Goal: Information Seeking & Learning: Learn about a topic

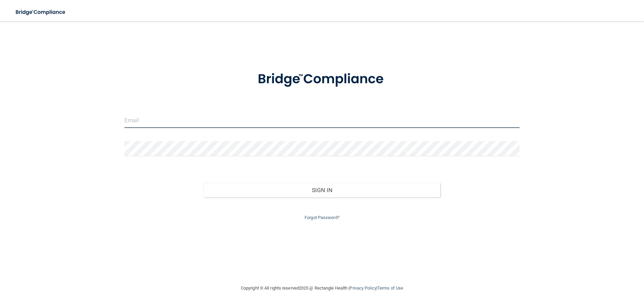
click at [155, 123] on input "email" at bounding box center [321, 120] width 395 height 15
type input "[EMAIL_ADDRESS][DOMAIN_NAME]"
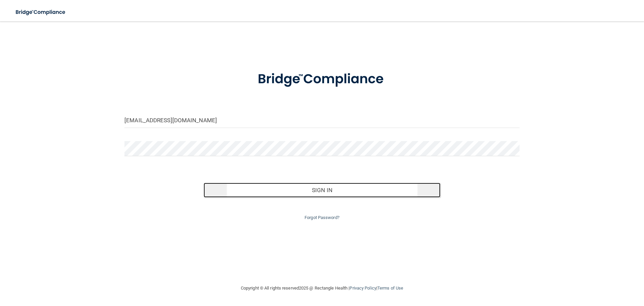
click at [227, 190] on button "Sign In" at bounding box center [322, 189] width 237 height 15
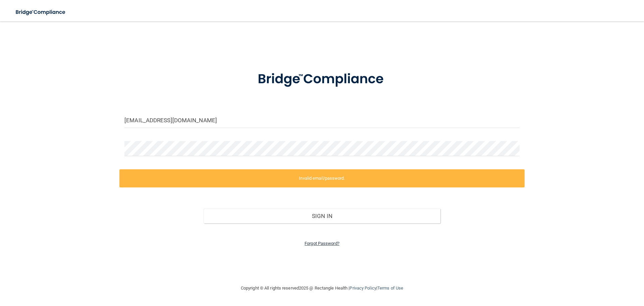
drag, startPoint x: 227, startPoint y: 190, endPoint x: 327, endPoint y: 241, distance: 111.9
click at [327, 241] on link "Forgot Password?" at bounding box center [322, 242] width 35 height 5
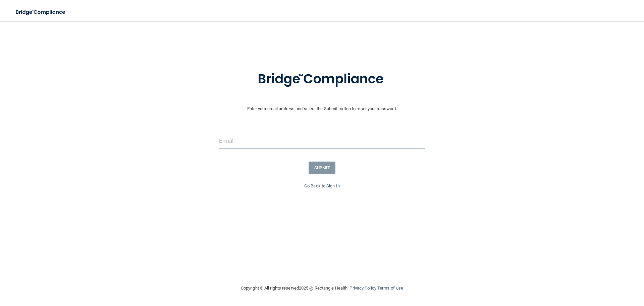
drag, startPoint x: 257, startPoint y: 147, endPoint x: 235, endPoint y: 149, distance: 21.9
click at [254, 147] on input "email" at bounding box center [322, 140] width 206 height 15
type input "[EMAIL_ADDRESS][DOMAIN_NAME]"
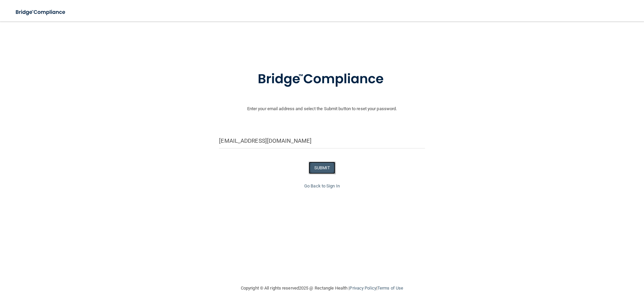
click at [330, 168] on button "SUBMIT" at bounding box center [322, 167] width 27 height 12
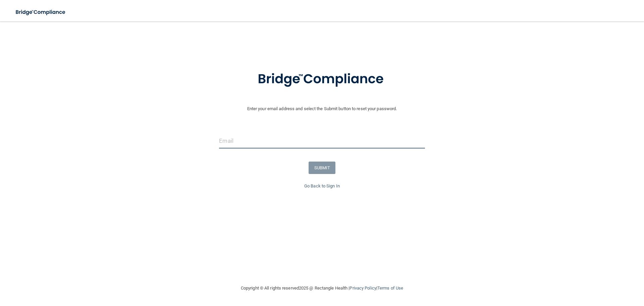
click at [289, 141] on input "email" at bounding box center [322, 140] width 206 height 15
type input "[EMAIL_ADDRESS][DOMAIN_NAME]"
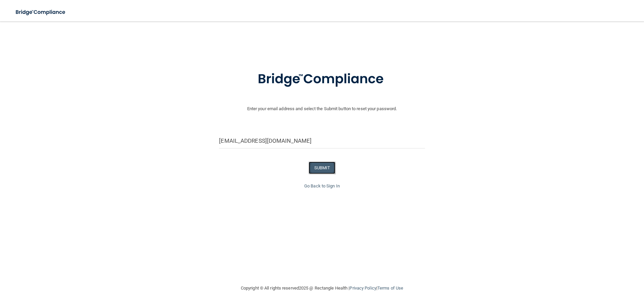
click at [325, 169] on button "SUBMIT" at bounding box center [322, 167] width 27 height 12
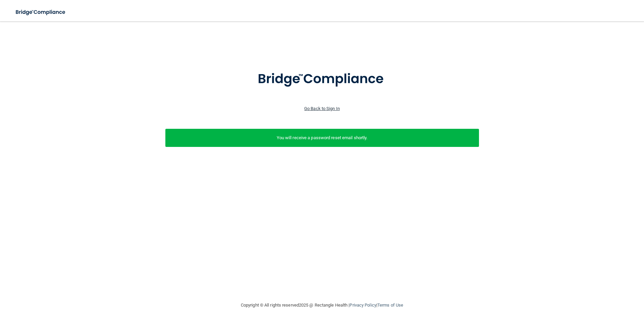
click at [331, 108] on link "Go Back to Sign In" at bounding box center [322, 108] width 36 height 5
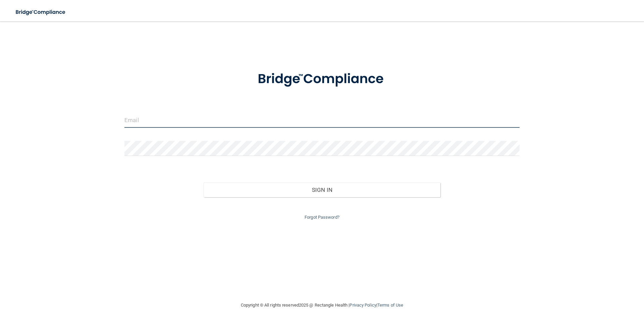
click at [239, 117] on input "email" at bounding box center [321, 120] width 395 height 15
type input "[EMAIL_ADDRESS][DOMAIN_NAME]"
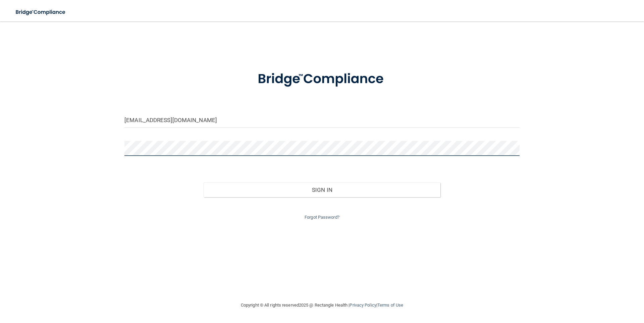
click at [204, 182] on button "Sign In" at bounding box center [322, 189] width 237 height 15
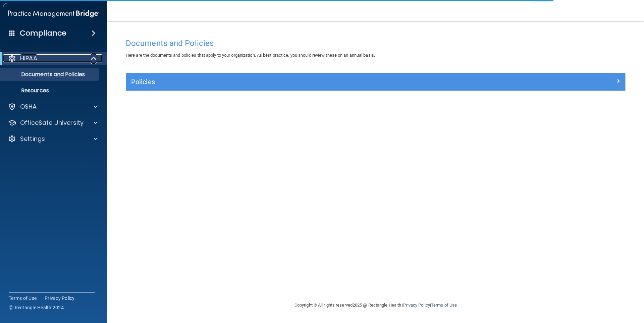
click at [57, 58] on div "HIPAA" at bounding box center [44, 58] width 83 height 8
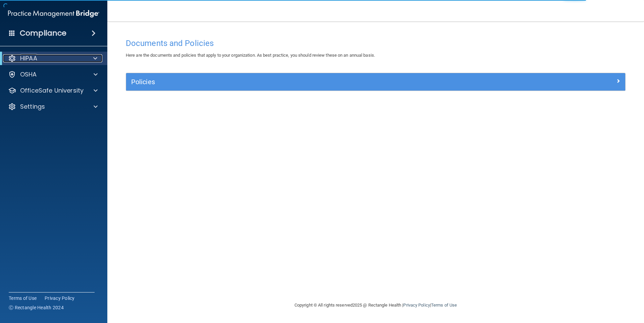
click at [85, 60] on div "HIPAA" at bounding box center [44, 58] width 83 height 8
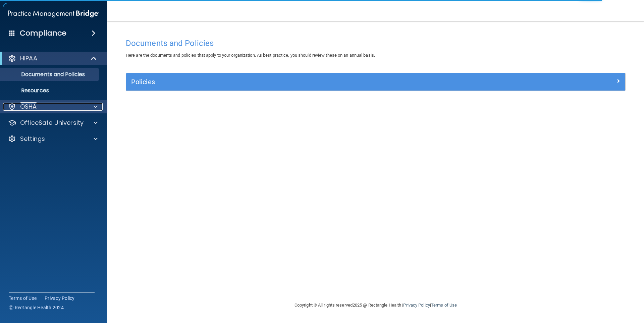
click at [52, 108] on div "OSHA" at bounding box center [44, 107] width 83 height 8
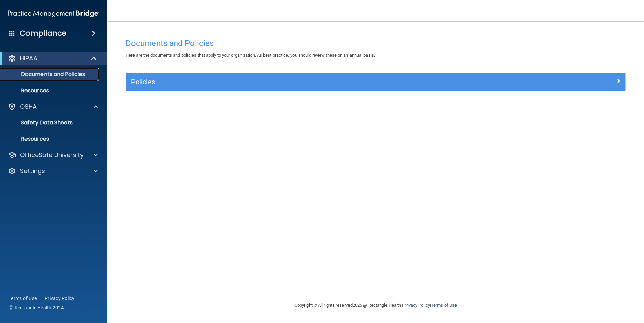
click at [55, 72] on p "Documents and Policies" at bounding box center [50, 74] width 92 height 7
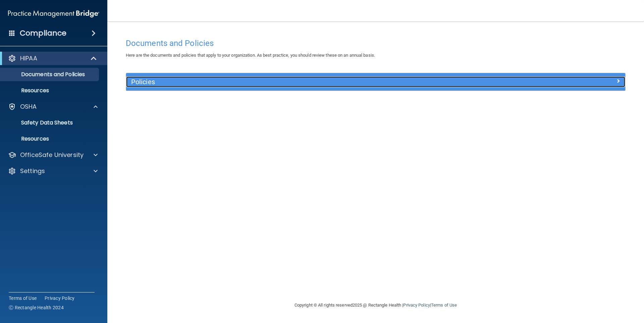
click at [149, 86] on h5 "Policies" at bounding box center [313, 81] width 364 height 7
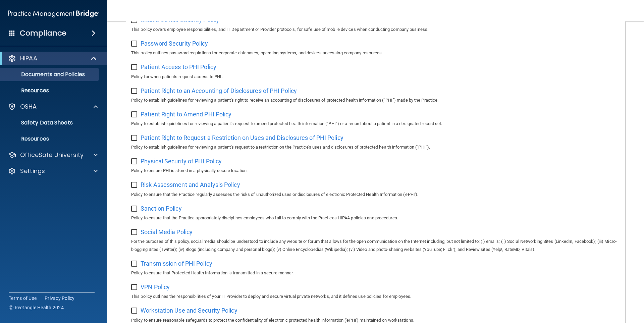
scroll to position [350, 0]
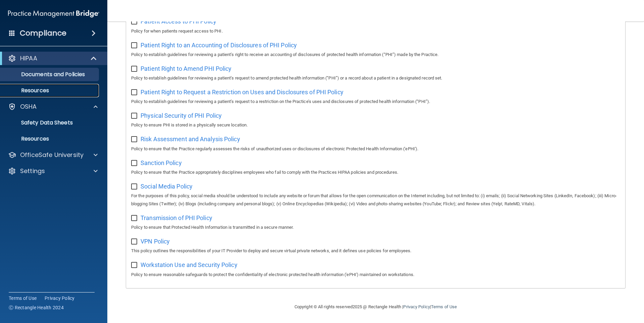
click at [43, 87] on p "Resources" at bounding box center [50, 90] width 92 height 7
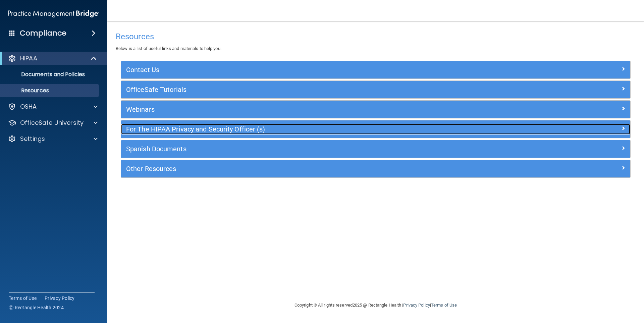
click at [210, 127] on h5 "For The HIPAA Privacy and Security Officer (s)" at bounding box center [312, 128] width 372 height 7
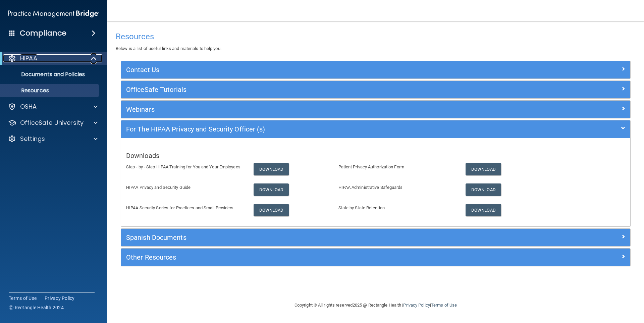
click at [60, 58] on div "HIPAA" at bounding box center [44, 58] width 83 height 8
drag, startPoint x: 60, startPoint y: 58, endPoint x: 54, endPoint y: 35, distance: 23.4
click at [54, 35] on h4 "Compliance" at bounding box center [43, 33] width 47 height 9
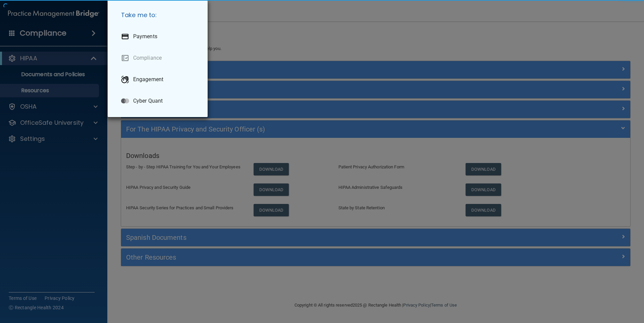
click at [54, 35] on div "Take me to: Payments Compliance Engagement Cyber Quant" at bounding box center [322, 161] width 644 height 323
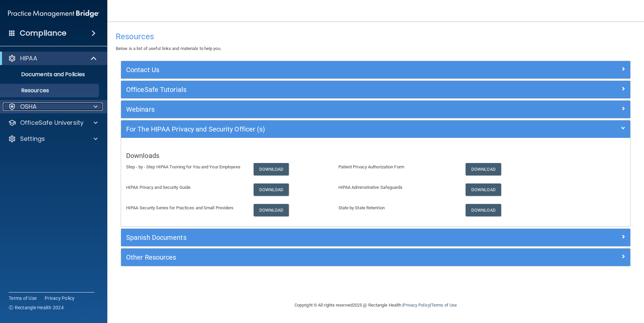
click at [40, 106] on div "OSHA" at bounding box center [44, 107] width 83 height 8
drag, startPoint x: 40, startPoint y: 106, endPoint x: 44, endPoint y: 65, distance: 41.1
click at [44, 65] on ul "Documents and Policies Report an Incident Business Associates Emergency Plannin…" at bounding box center [53, 81] width 121 height 32
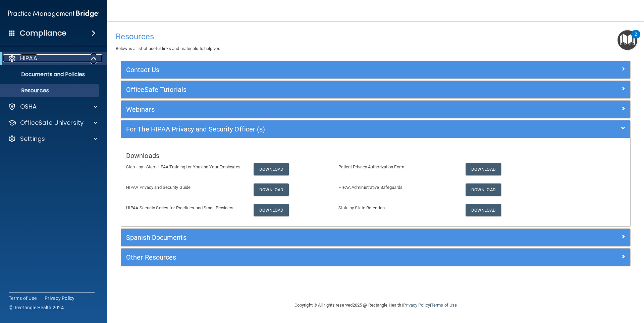
click at [10, 59] on div at bounding box center [12, 58] width 8 height 8
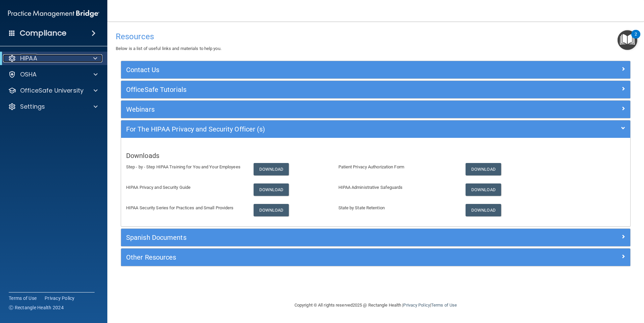
click at [96, 55] on span at bounding box center [95, 58] width 4 height 8
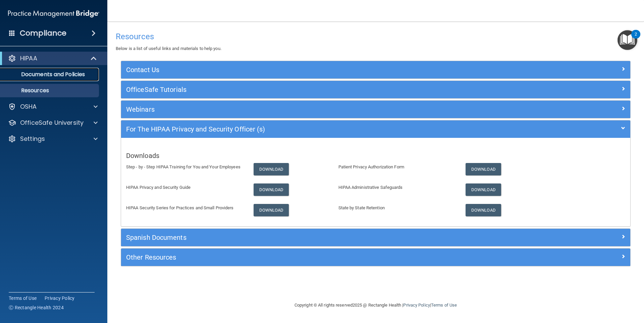
click at [77, 73] on p "Documents and Policies" at bounding box center [50, 74] width 92 height 7
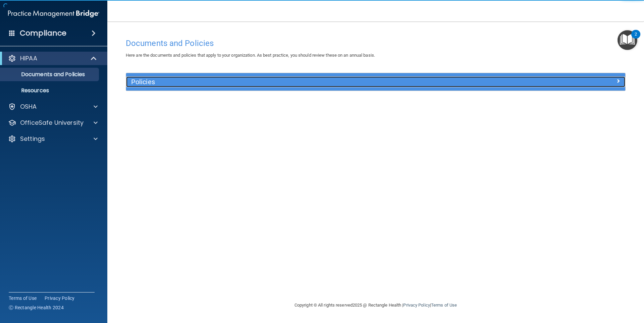
click at [185, 86] on div "Policies" at bounding box center [313, 81] width 374 height 11
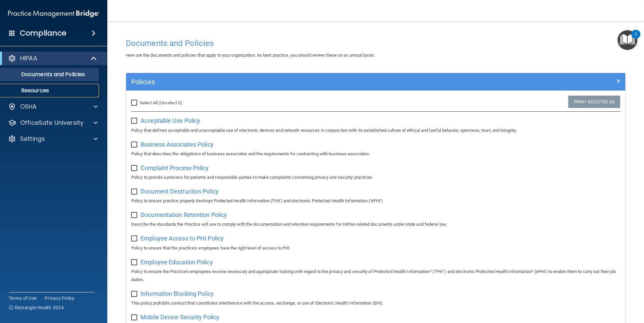
click at [63, 89] on p "Resources" at bounding box center [50, 90] width 92 height 7
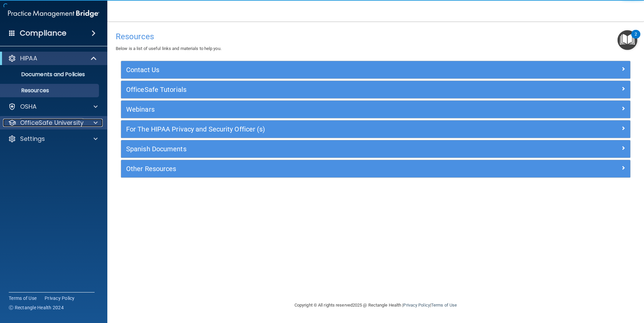
click at [55, 125] on p "OfficeSafe University" at bounding box center [51, 123] width 63 height 8
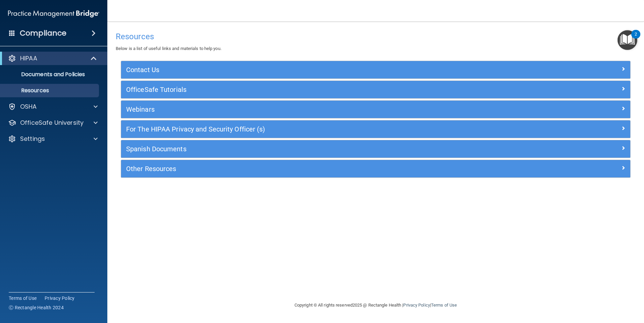
drag, startPoint x: 55, startPoint y: 125, endPoint x: 44, endPoint y: 100, distance: 27.8
click at [44, 100] on div "HIPAA Documents and Policies Report an Incident Business Associates Emergency P…" at bounding box center [54, 100] width 108 height 102
click at [44, 104] on div "OSHA" at bounding box center [44, 107] width 83 height 8
click at [48, 121] on p "Safety Data Sheets" at bounding box center [50, 122] width 92 height 7
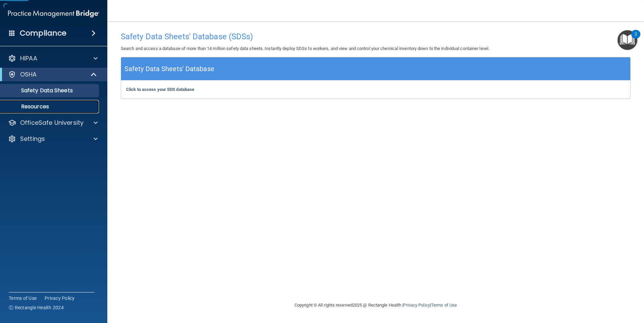
drag, startPoint x: 48, startPoint y: 121, endPoint x: 43, endPoint y: 107, distance: 14.6
click at [43, 107] on p "Resources" at bounding box center [50, 106] width 92 height 7
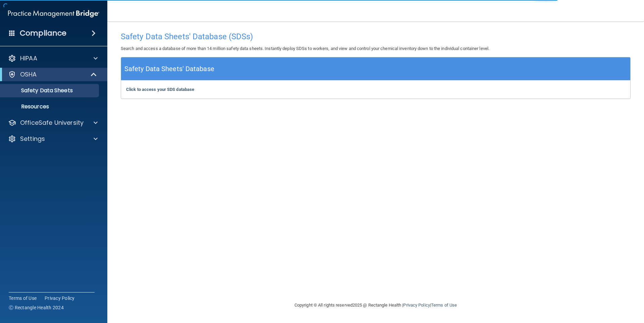
click at [10, 69] on div "OSHA" at bounding box center [53, 74] width 107 height 13
click at [46, 108] on p "Resources" at bounding box center [50, 106] width 92 height 7
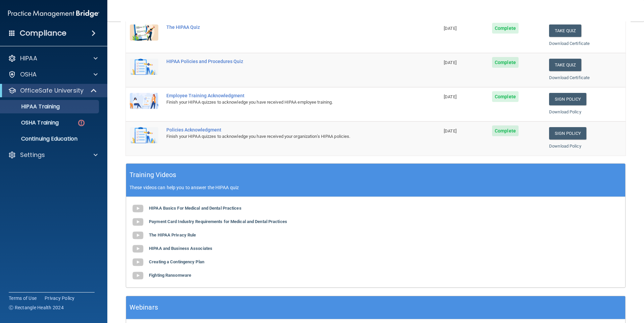
scroll to position [134, 0]
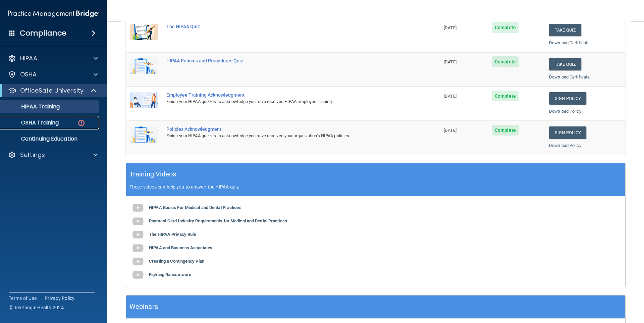
click at [31, 120] on p "OSHA Training" at bounding box center [31, 122] width 54 height 7
